Goal: Task Accomplishment & Management: Use online tool/utility

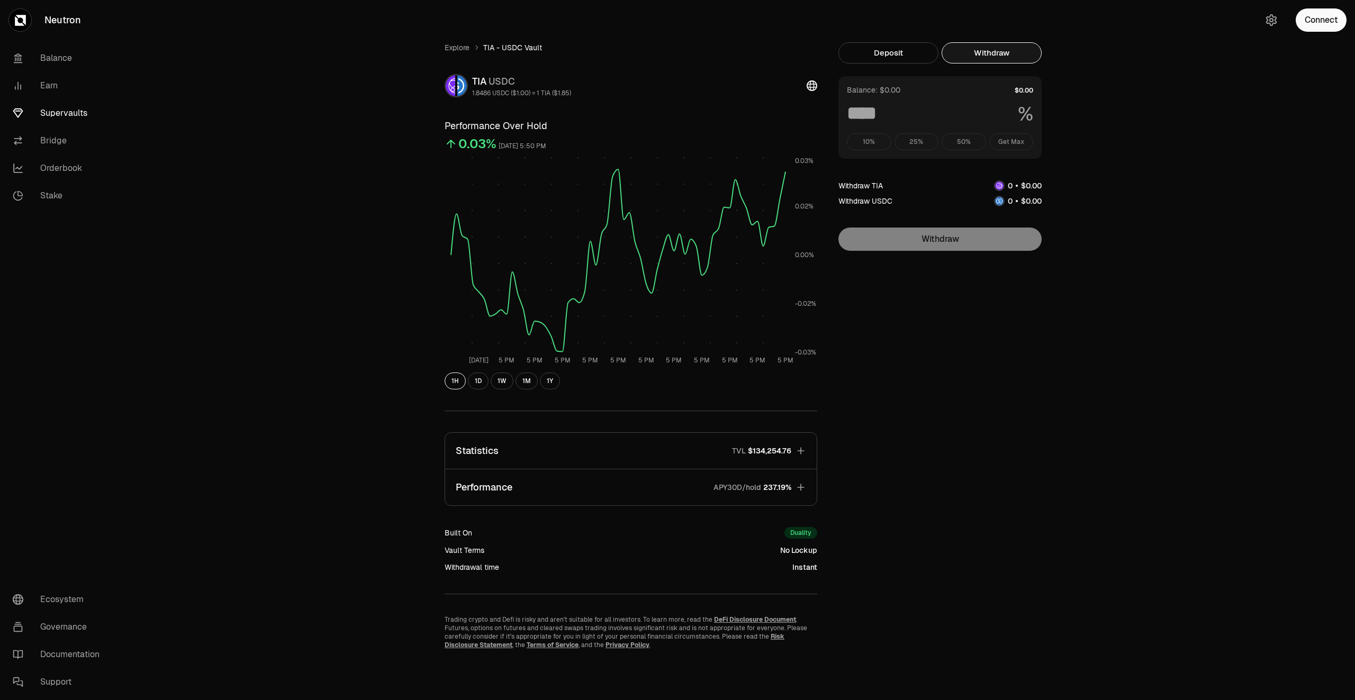
click at [51, 111] on link "Supervaults" at bounding box center [59, 114] width 110 height 28
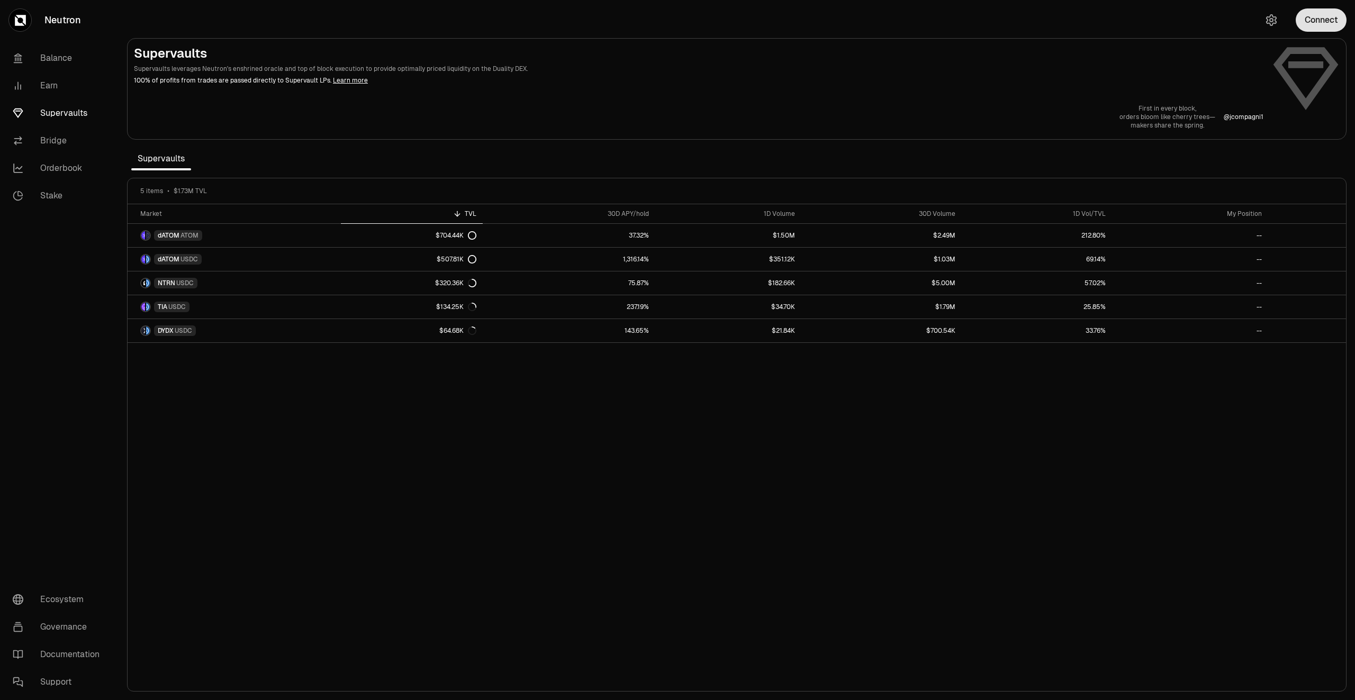
click at [1329, 25] on button "Connect" at bounding box center [1321, 19] width 51 height 23
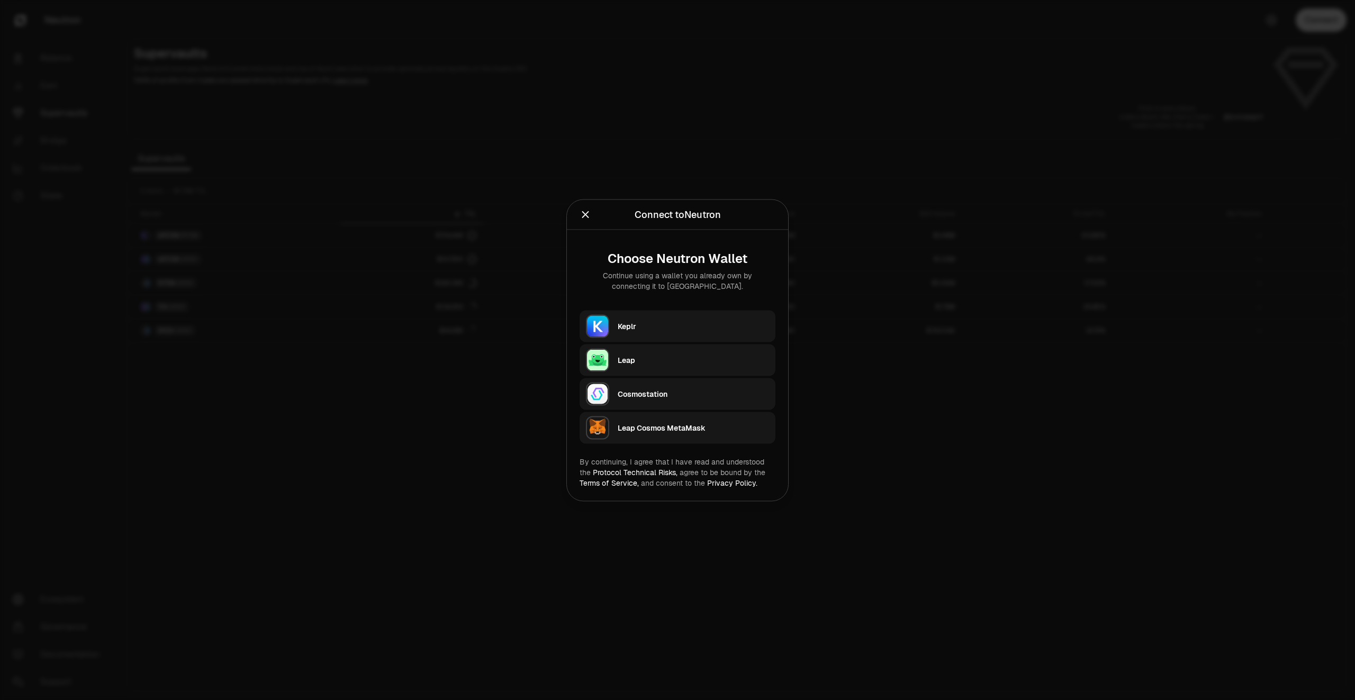
click at [731, 328] on div "Keplr" at bounding box center [693, 326] width 151 height 11
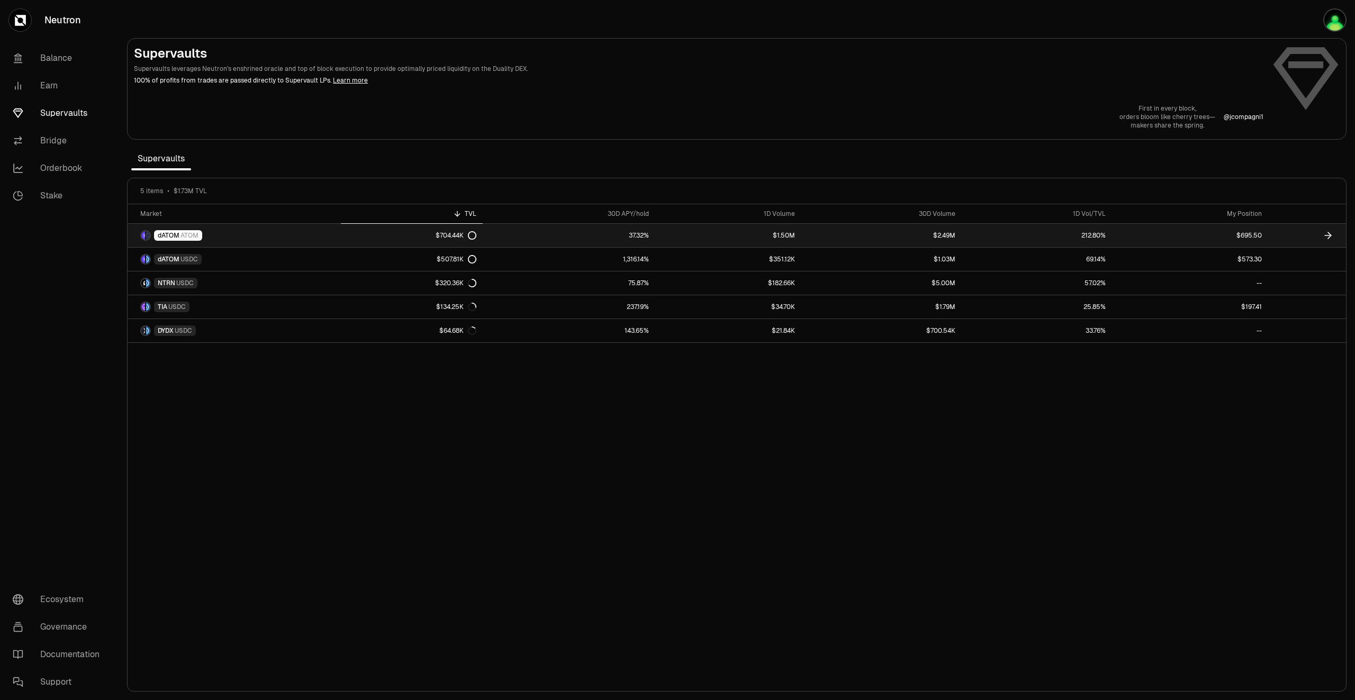
click at [1301, 231] on link at bounding box center [1308, 235] width 78 height 23
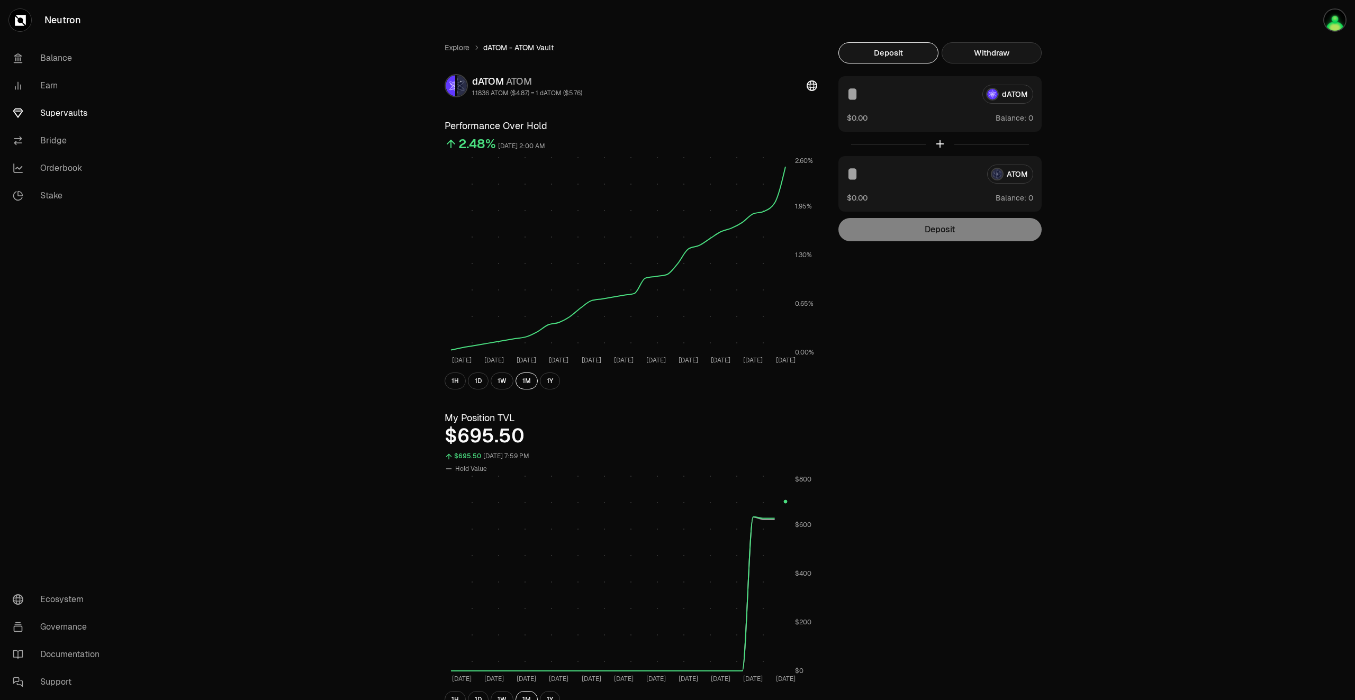
click at [1027, 47] on button "Withdraw" at bounding box center [992, 52] width 100 height 21
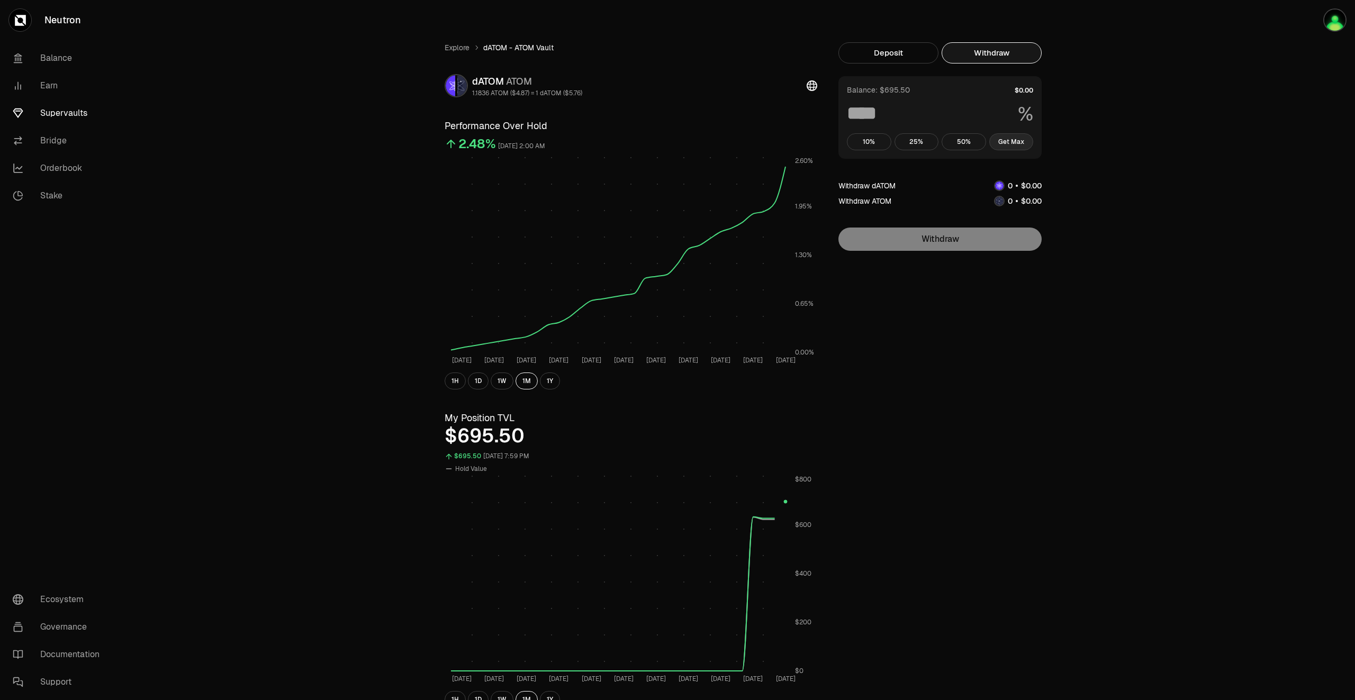
click at [1017, 149] on button "Get Max" at bounding box center [1012, 141] width 44 height 17
type input "***"
